Goal: Task Accomplishment & Management: Manage account settings

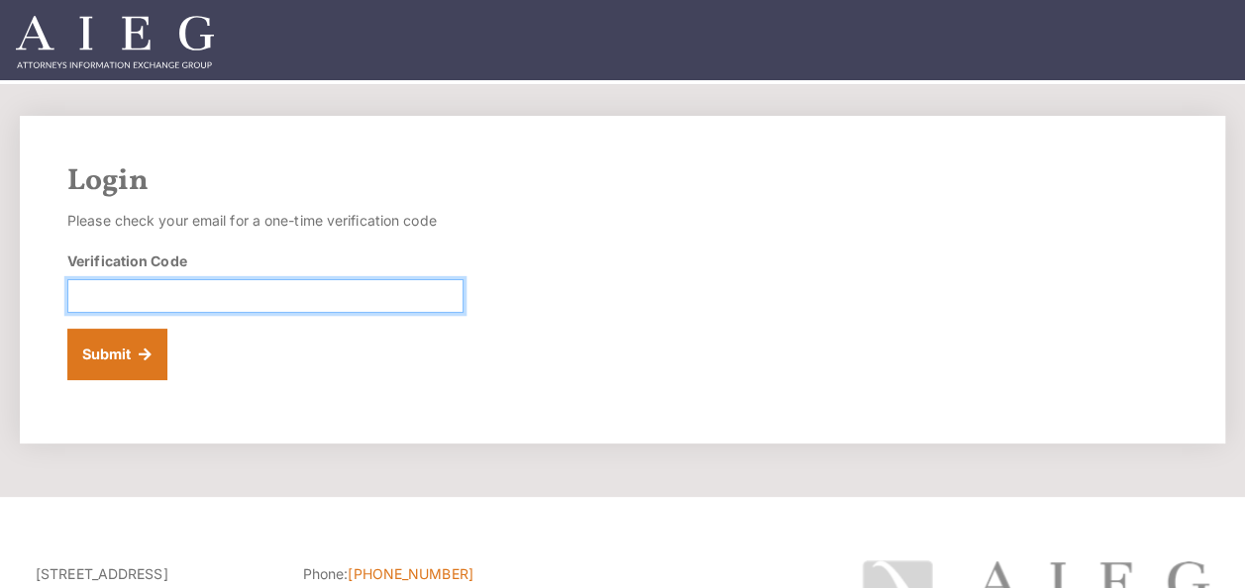
paste input "686149"
type input "686149"
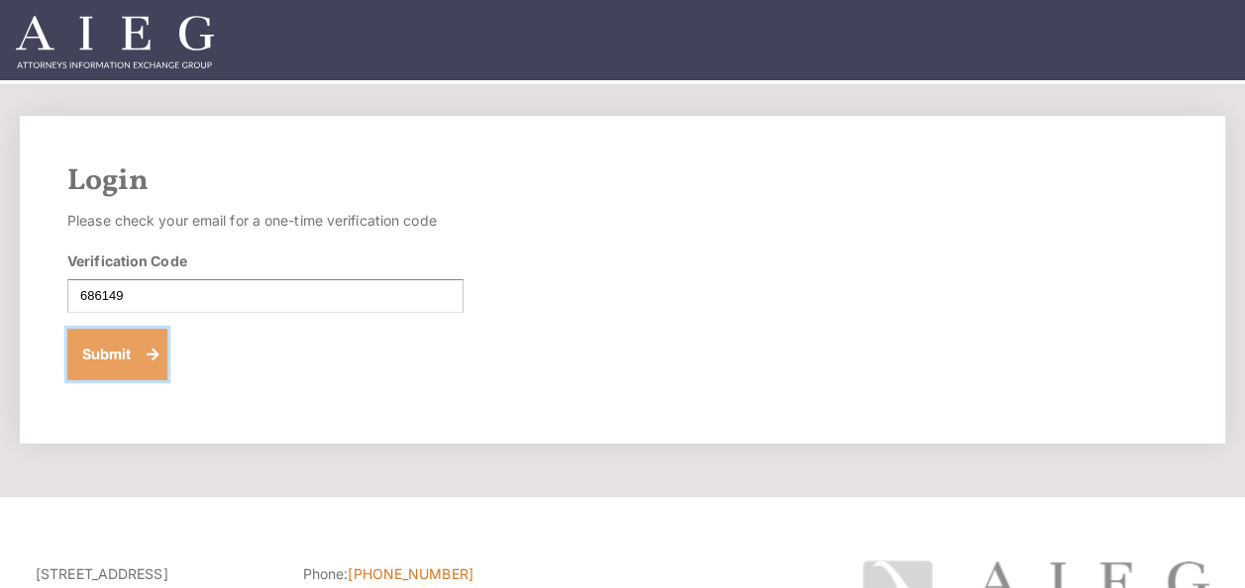
click at [125, 349] on button "Submit" at bounding box center [117, 354] width 100 height 51
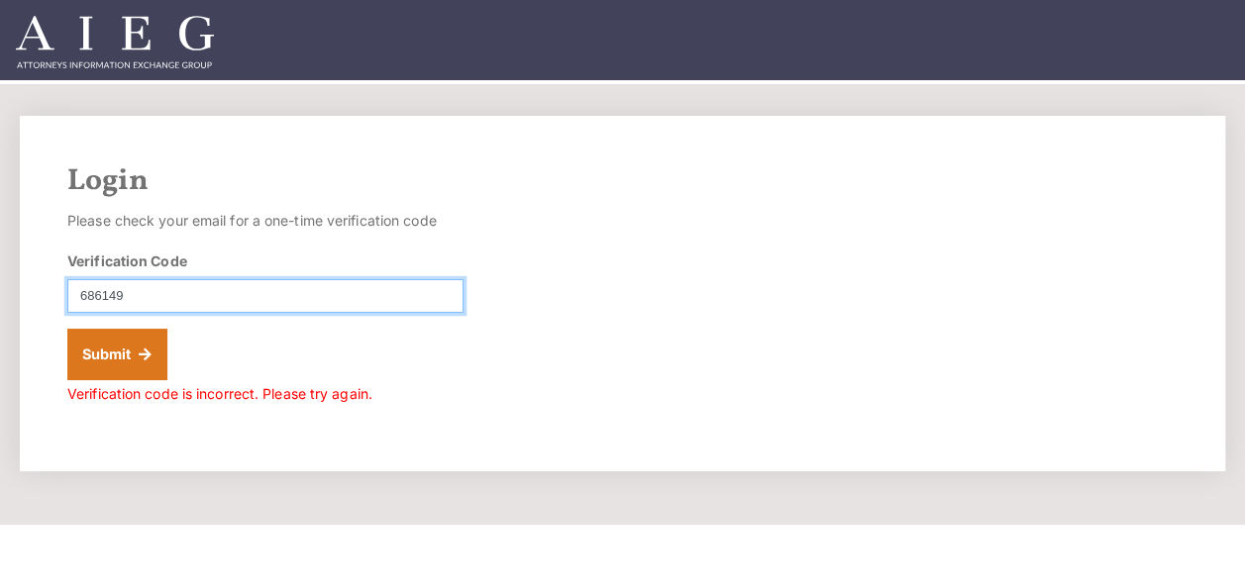
click at [83, 294] on input "686149" at bounding box center [265, 296] width 396 height 34
type input "686149"
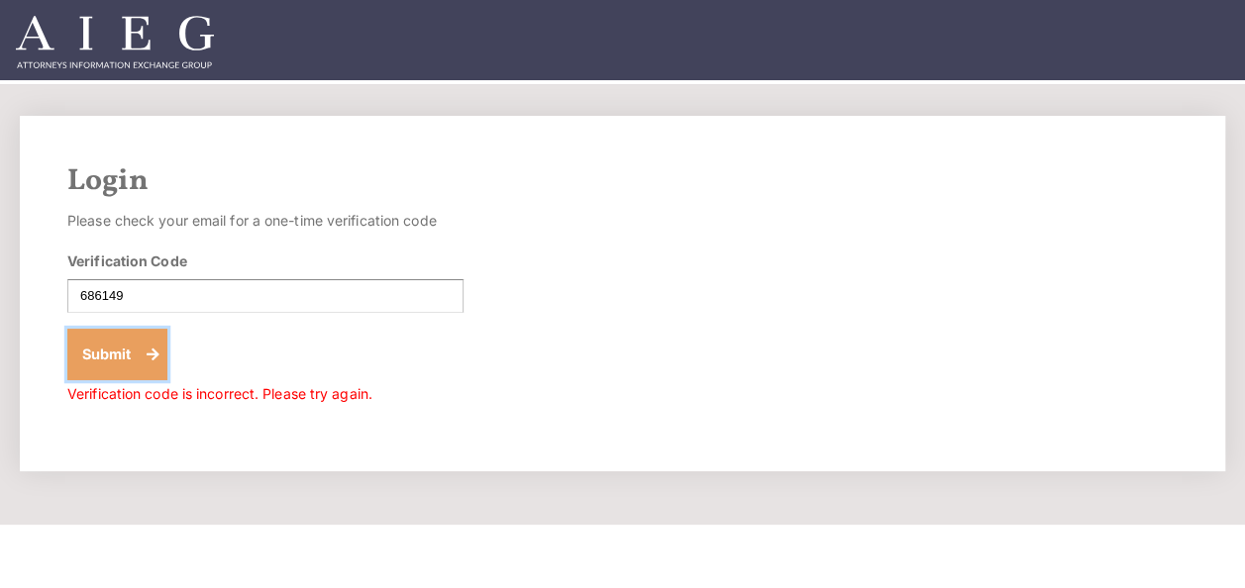
click at [94, 352] on button "Submit" at bounding box center [117, 354] width 100 height 51
